Goal: Task Accomplishment & Management: Use online tool/utility

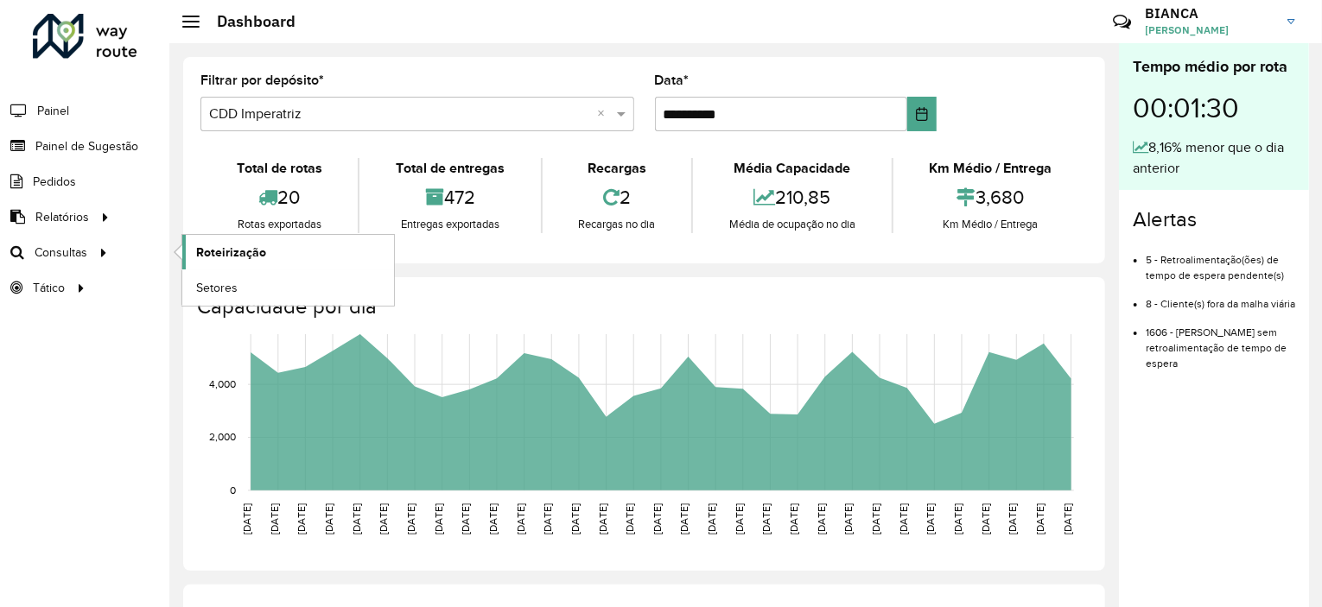
click at [201, 252] on span "Roteirização" at bounding box center [231, 253] width 70 height 18
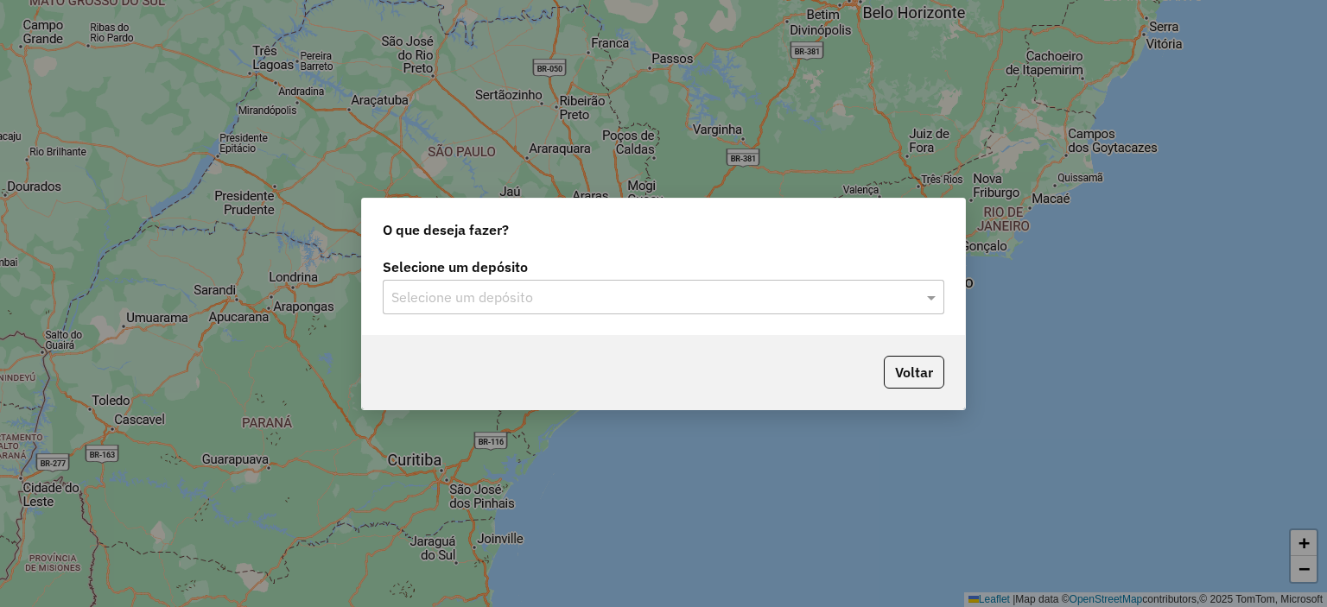
click at [447, 294] on input "text" at bounding box center [646, 298] width 510 height 21
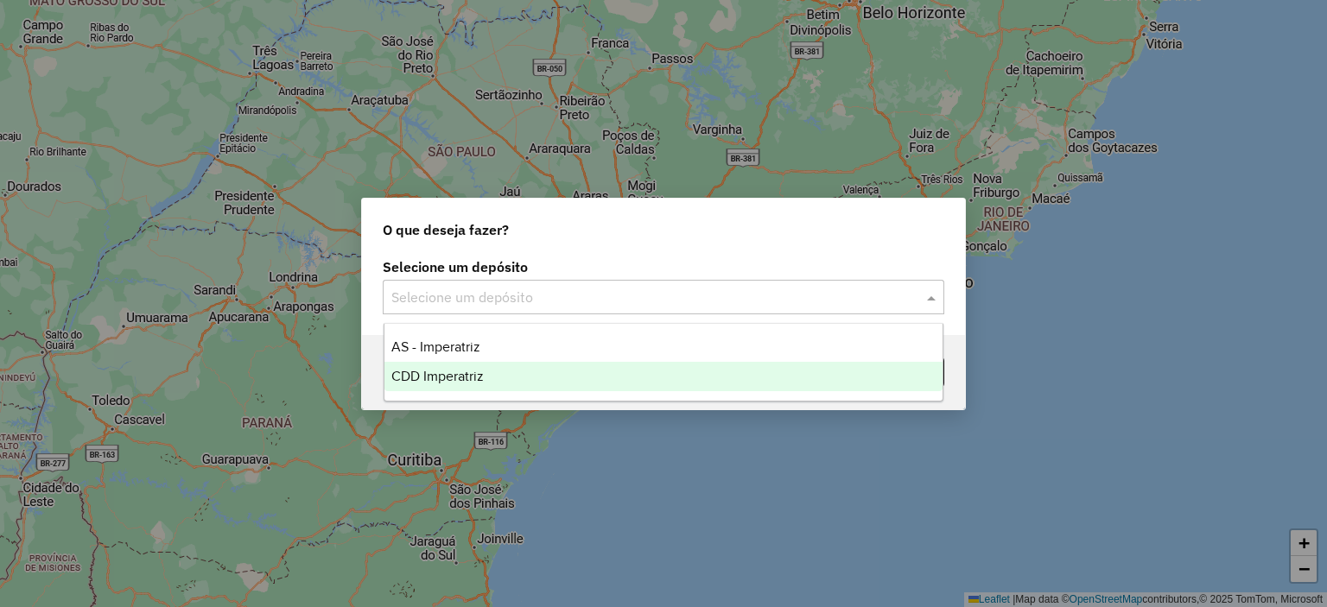
click at [430, 373] on span "CDD Imperatriz" at bounding box center [437, 376] width 92 height 15
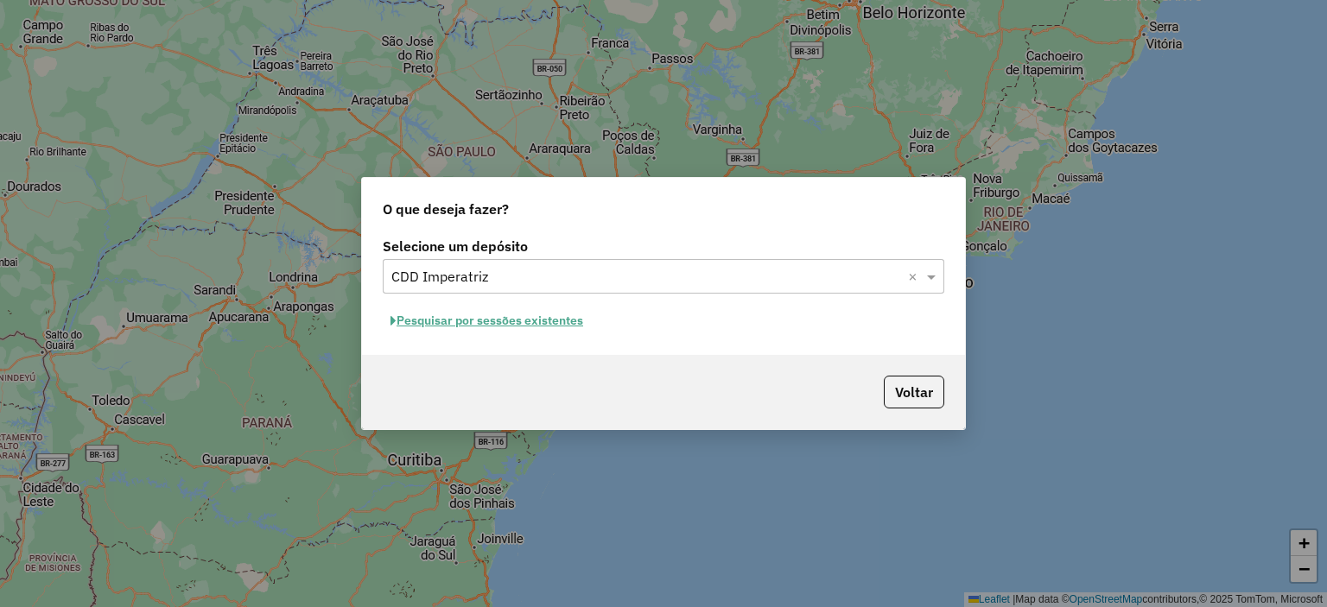
click at [490, 324] on button "Pesquisar por sessões existentes" at bounding box center [487, 321] width 208 height 27
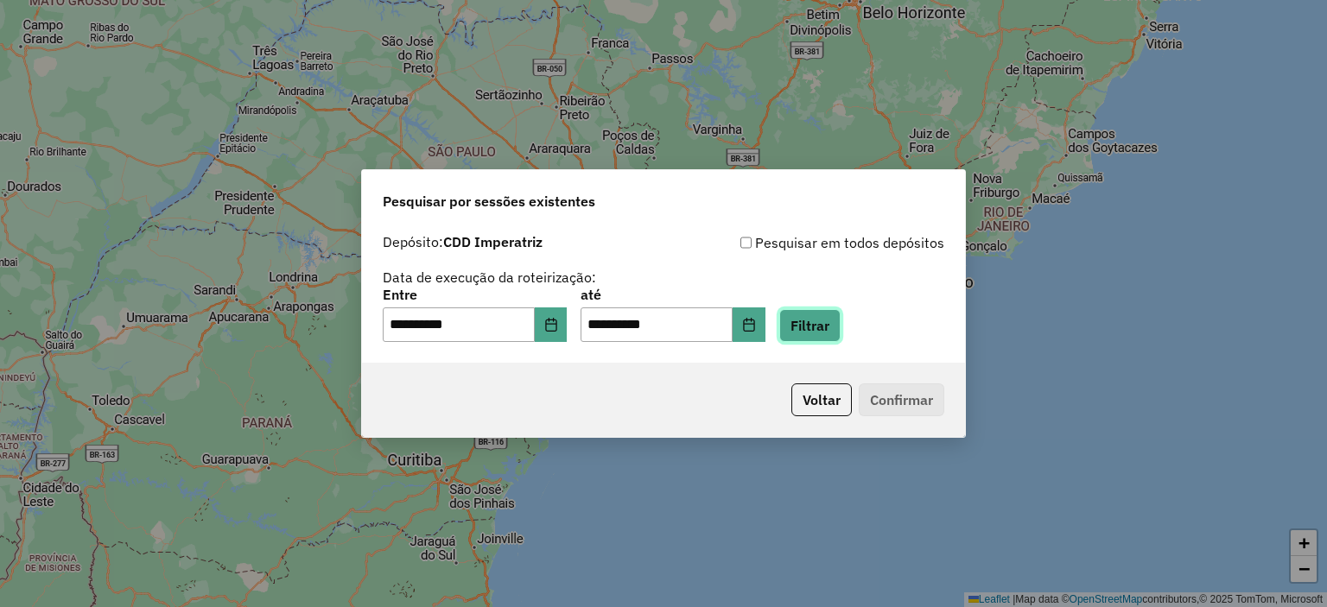
click at [826, 327] on button "Filtrar" at bounding box center [809, 325] width 61 height 33
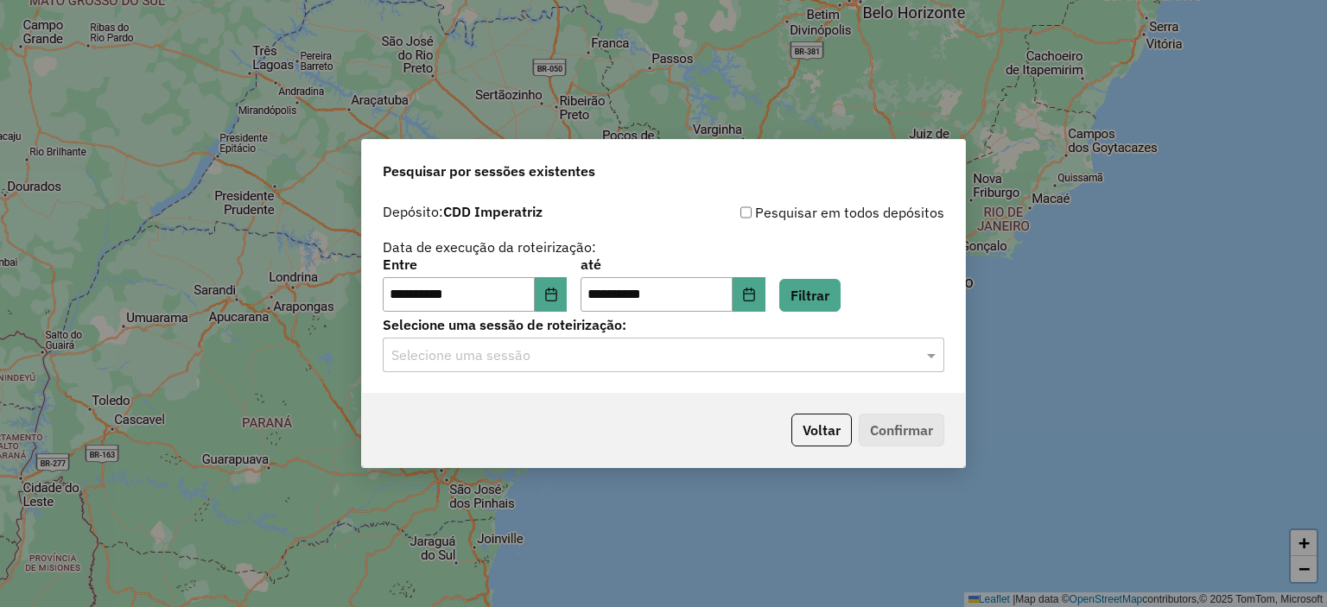
click at [509, 363] on input "text" at bounding box center [646, 356] width 510 height 21
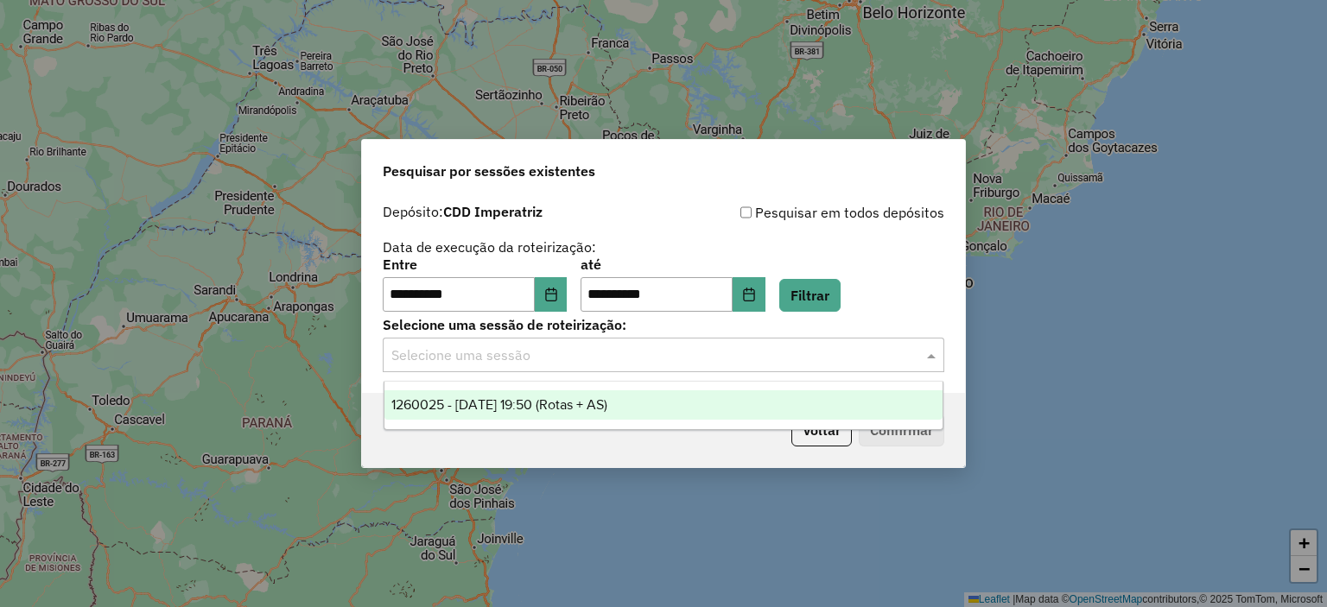
click at [498, 392] on div "1260025 - [DATE] 19:50 (Rotas + AS)" at bounding box center [663, 404] width 559 height 29
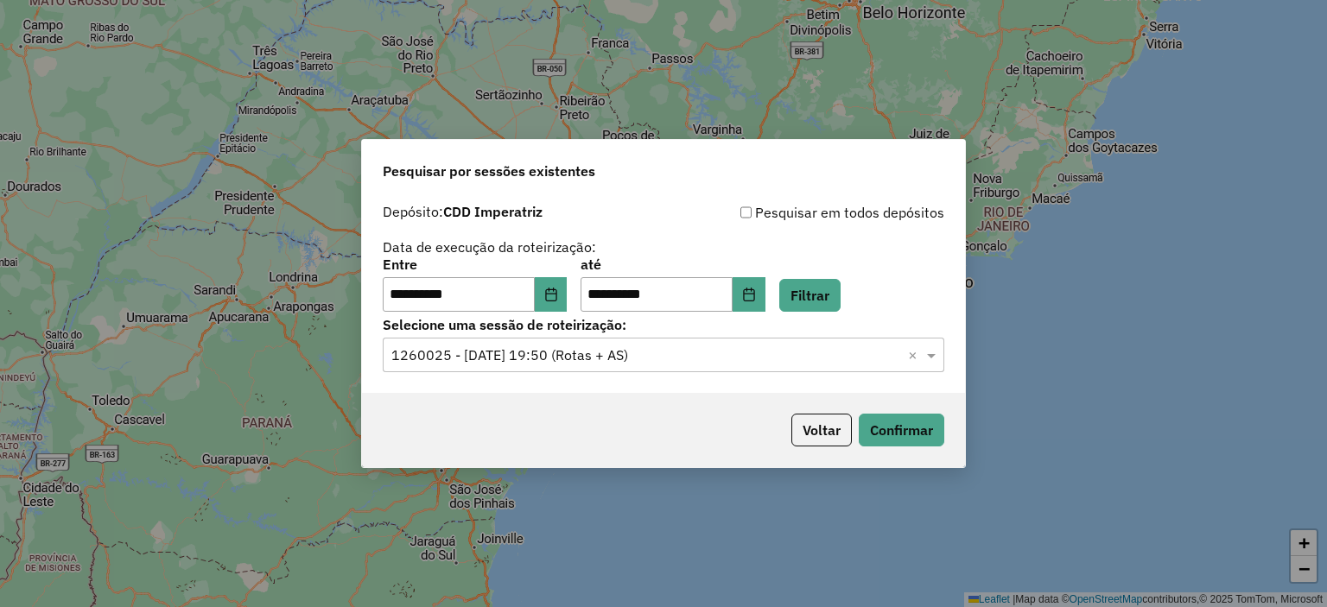
click at [940, 413] on div "Voltar Confirmar" at bounding box center [663, 430] width 603 height 74
click at [932, 422] on button "Confirmar" at bounding box center [902, 430] width 86 height 33
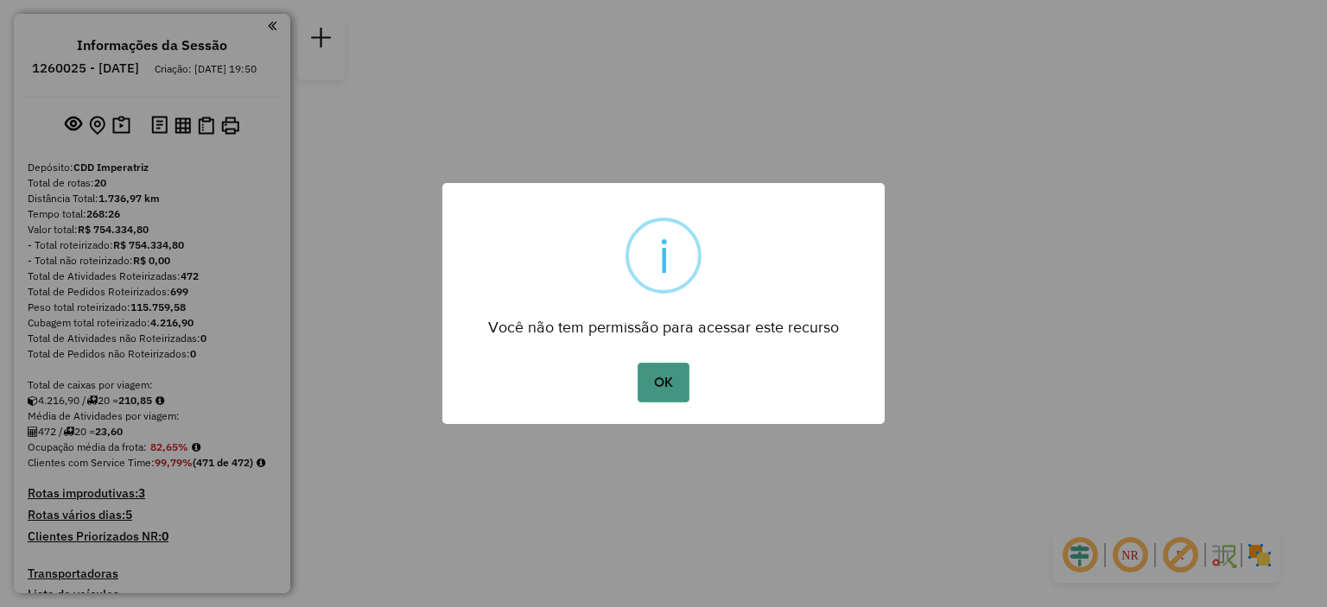
click at [662, 381] on button "OK" at bounding box center [662, 383] width 51 height 40
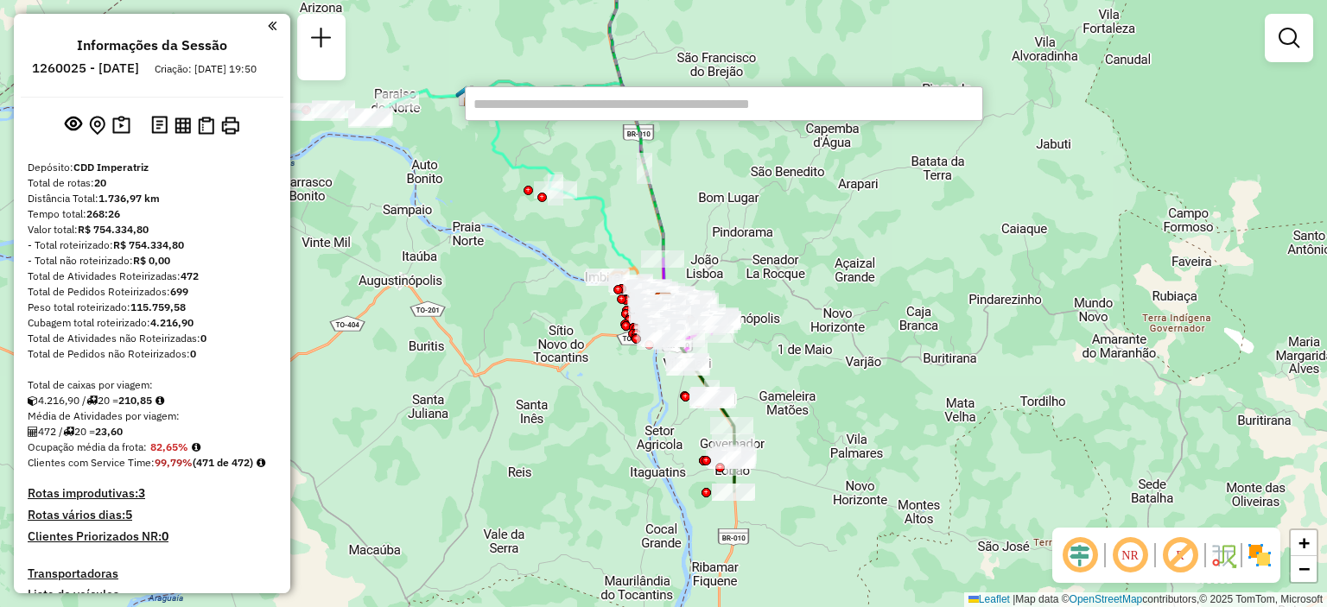
paste input "*****"
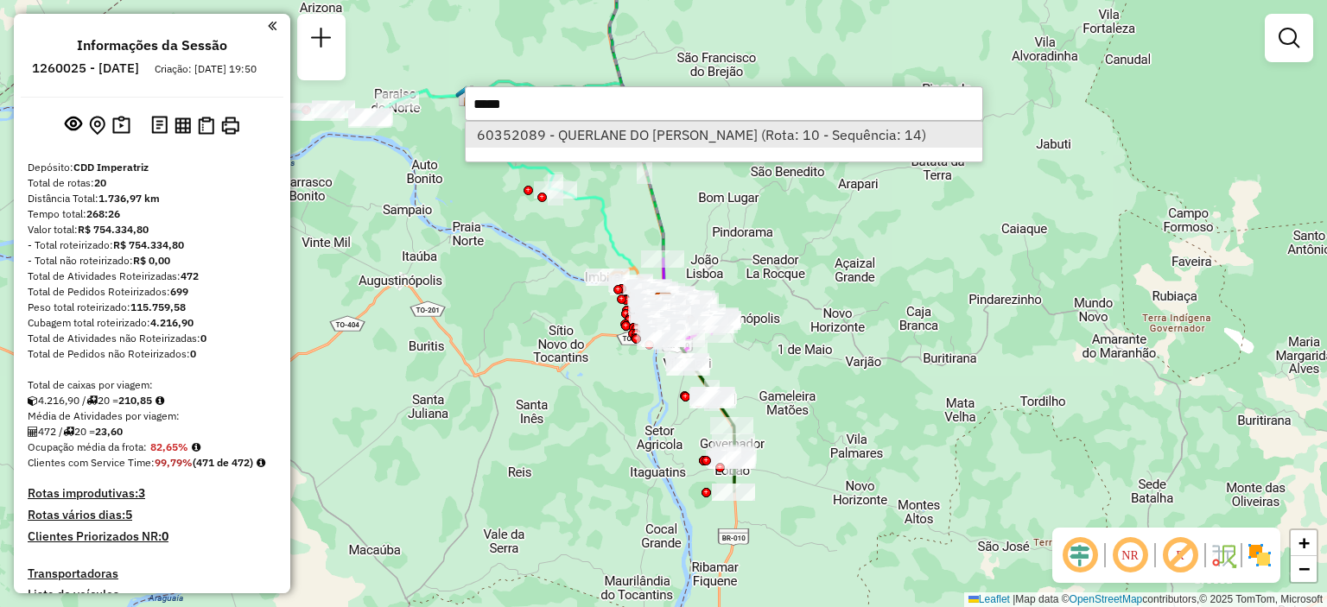
type input "*****"
click at [574, 136] on li "60352089 - QUERLANE DO NASCIMENTO TEIXEIRA (Rota: 10 - Sequência: 14)" at bounding box center [724, 135] width 517 height 26
select select "**********"
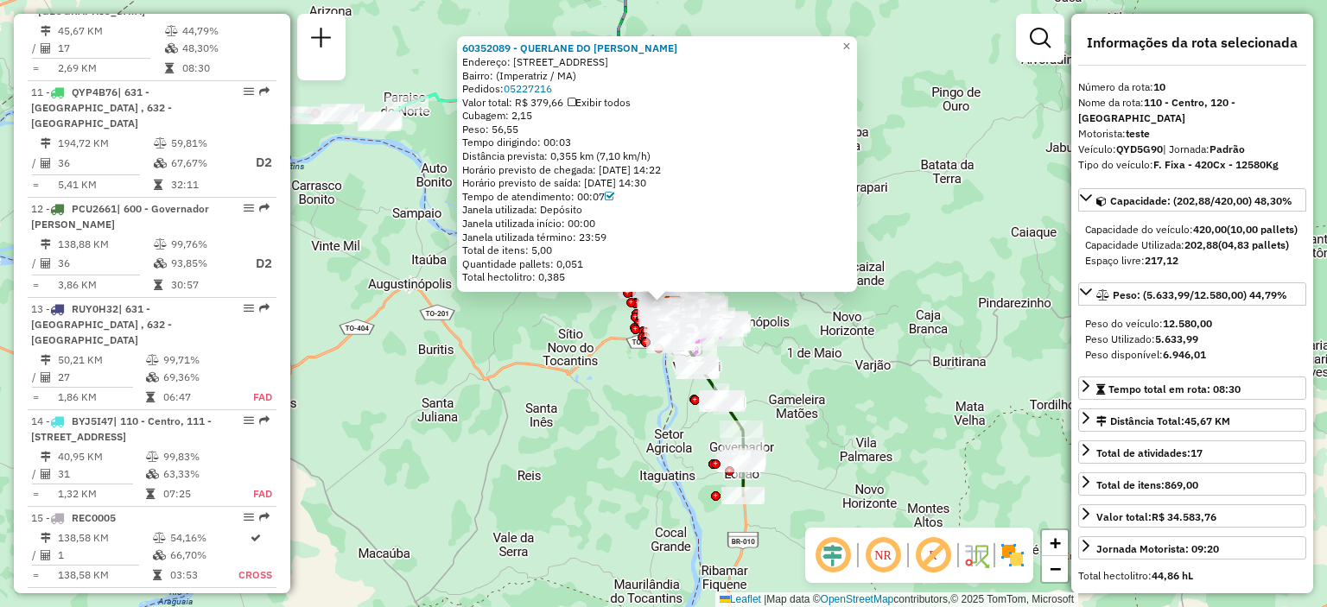
scroll to position [1557, 0]
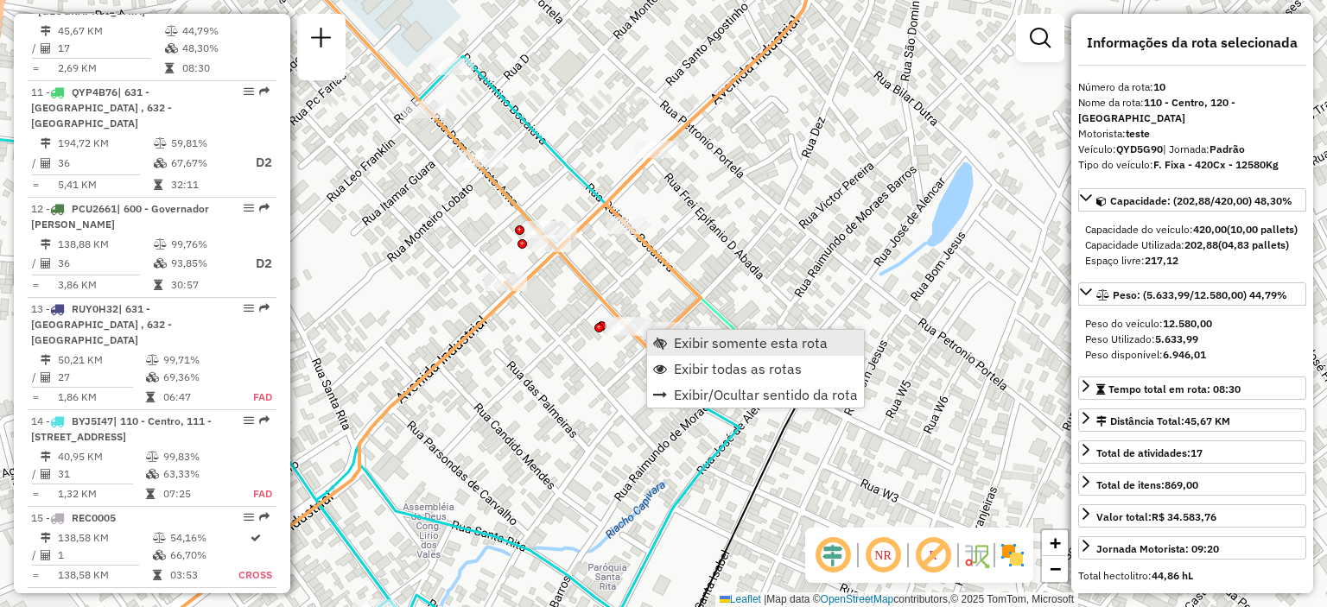
click at [708, 346] on span "Exibir somente esta rota" at bounding box center [751, 343] width 154 height 14
